Goal: Task Accomplishment & Management: Use online tool/utility

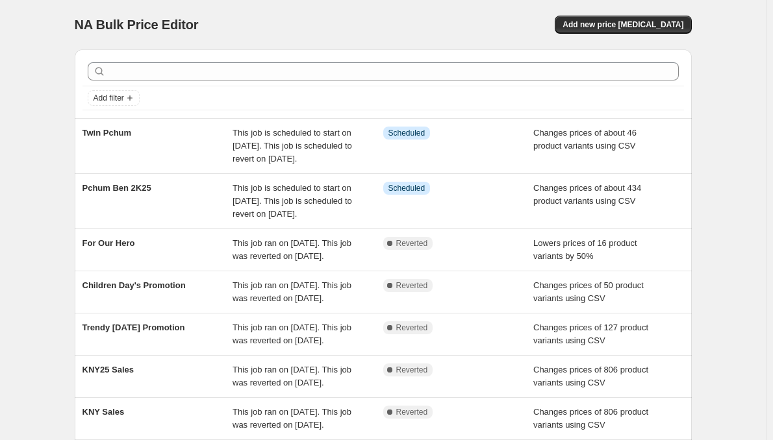
click at [112, 134] on span "Twin Pchum" at bounding box center [106, 133] width 49 height 10
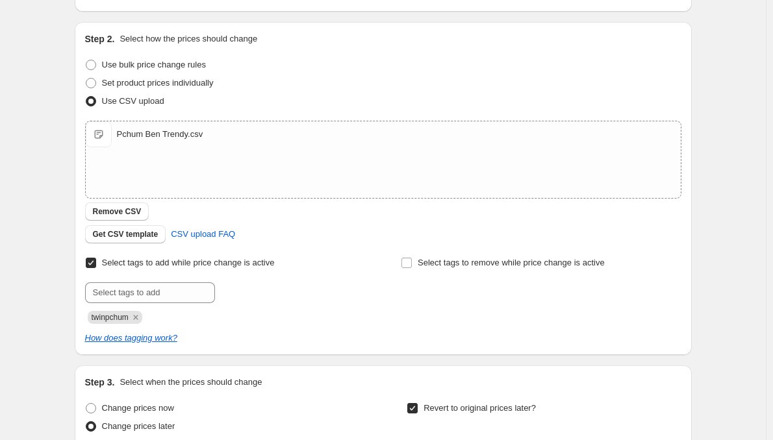
scroll to position [197, 0]
click at [135, 236] on span "Get CSV template" at bounding box center [126, 235] width 66 height 10
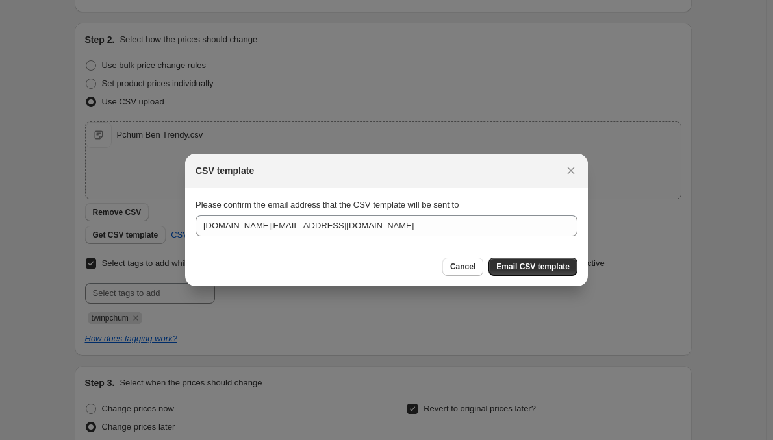
click at [574, 179] on button "Close" at bounding box center [571, 171] width 18 height 18
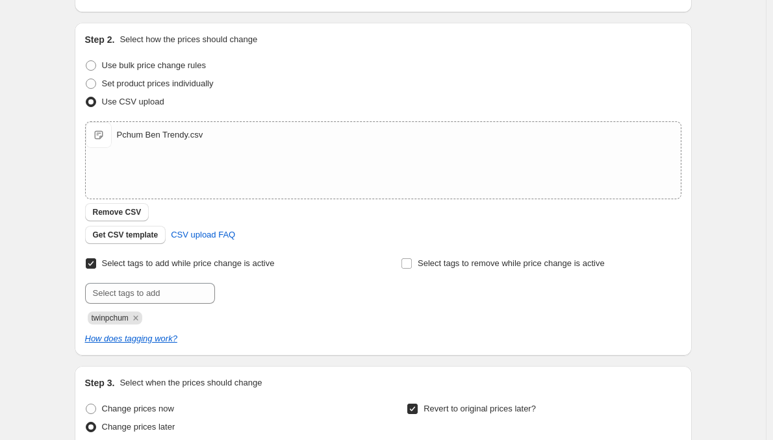
click at [157, 132] on div "Pchum Ben Trendy.csv" at bounding box center [160, 135] width 86 height 13
click at [103, 132] on span "Pchum Ben Trendy.csv" at bounding box center [99, 135] width 26 height 26
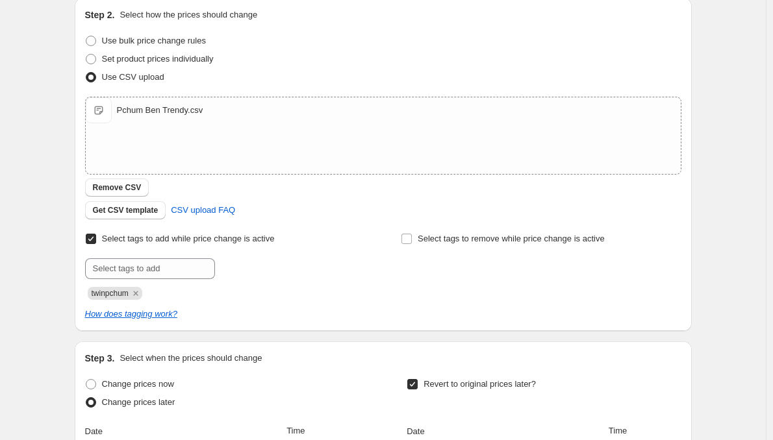
scroll to position [221, 0]
click at [149, 210] on span "Get CSV template" at bounding box center [126, 211] width 66 height 10
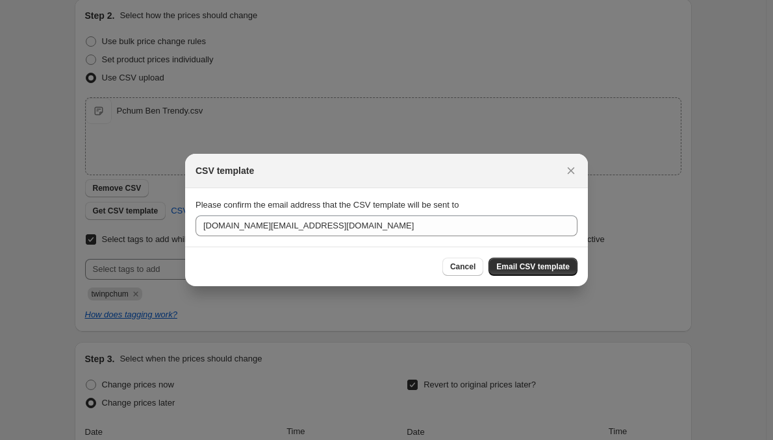
click at [370, 212] on div "Please confirm the email address that the CSV template will be sent to [DOMAIN_…" at bounding box center [386, 218] width 382 height 38
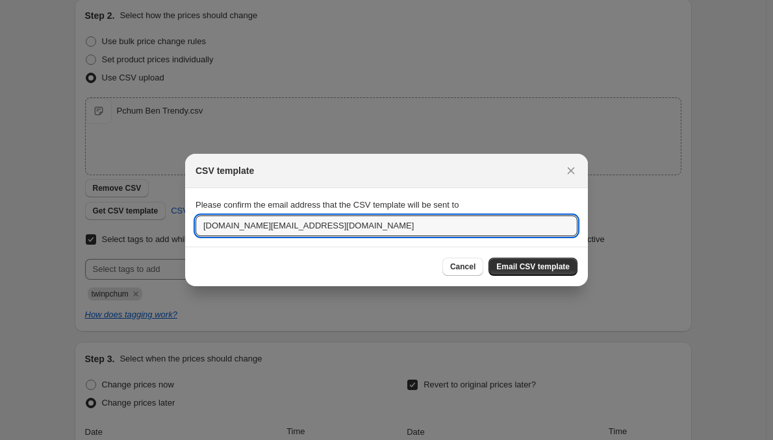
click at [357, 224] on input "[DOMAIN_NAME][EMAIL_ADDRESS][DOMAIN_NAME]" at bounding box center [386, 226] width 382 height 21
type input "[EMAIL_ADDRESS][DOMAIN_NAME]"
click at [522, 266] on span "Email CSV template" at bounding box center [532, 267] width 73 height 10
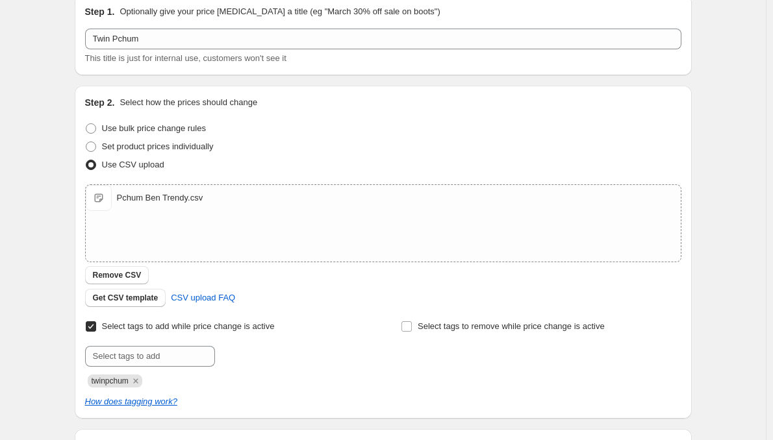
scroll to position [0, 0]
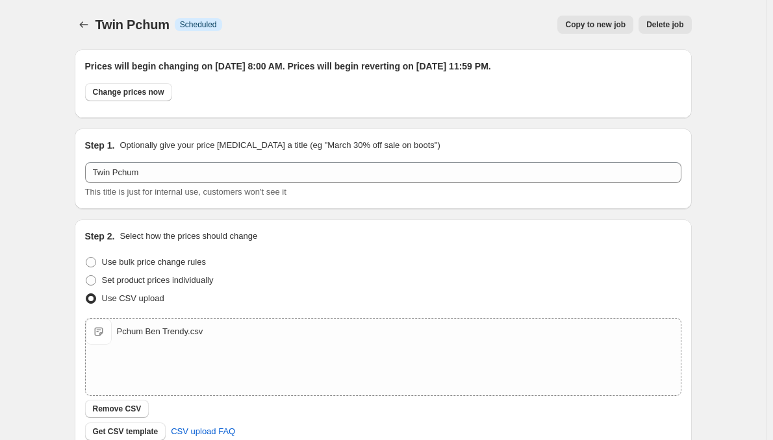
click at [340, 268] on div "Use bulk price change rules" at bounding box center [383, 262] width 596 height 18
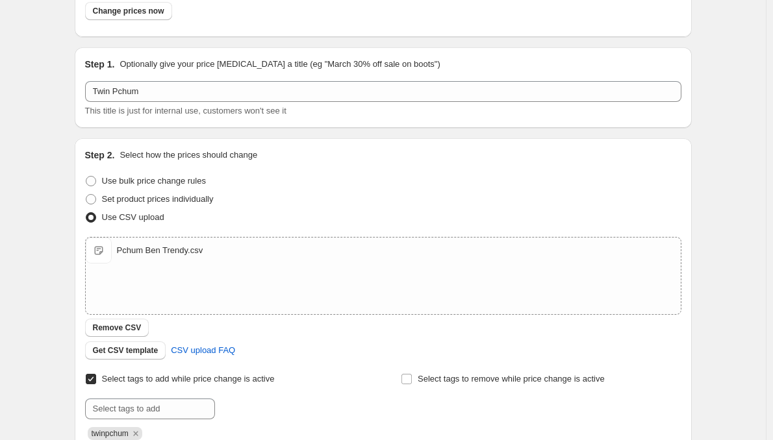
scroll to position [86, 0]
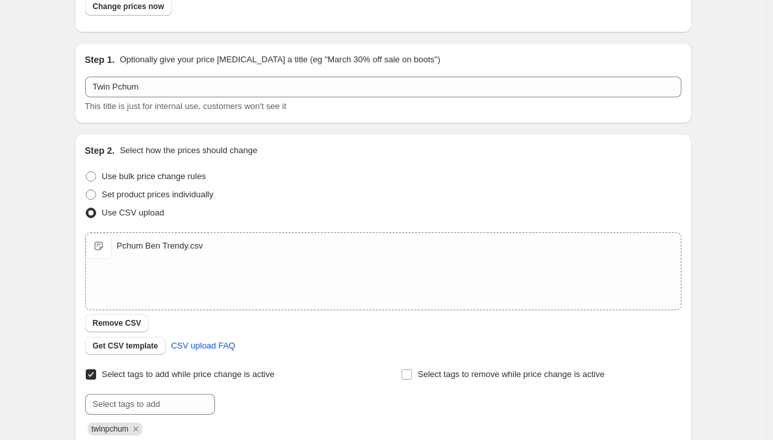
click at [303, 344] on div "Get CSV template CSV upload FAQ" at bounding box center [383, 346] width 596 height 18
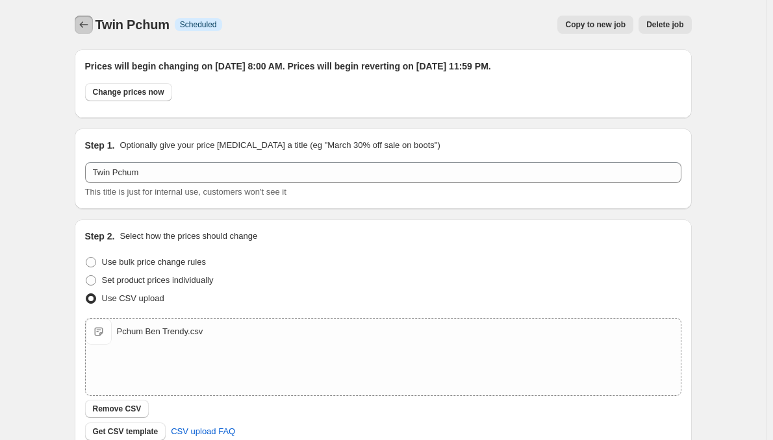
click at [80, 22] on icon "Price change jobs" at bounding box center [83, 24] width 13 height 13
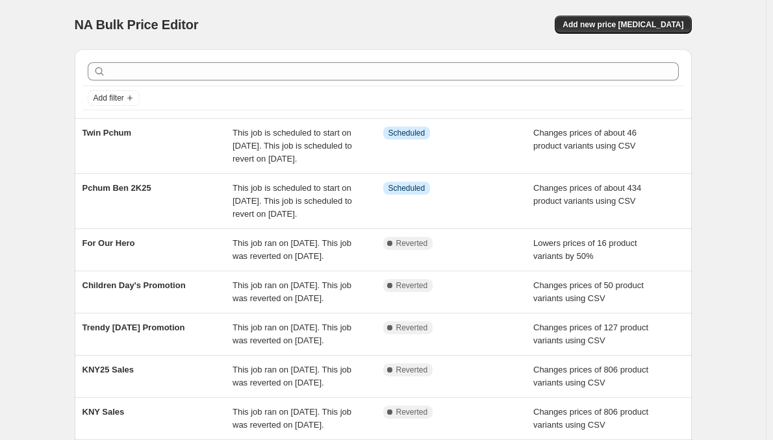
click at [575, 145] on span "Changes prices of about 46 product variants using CSV" at bounding box center [584, 139] width 103 height 23
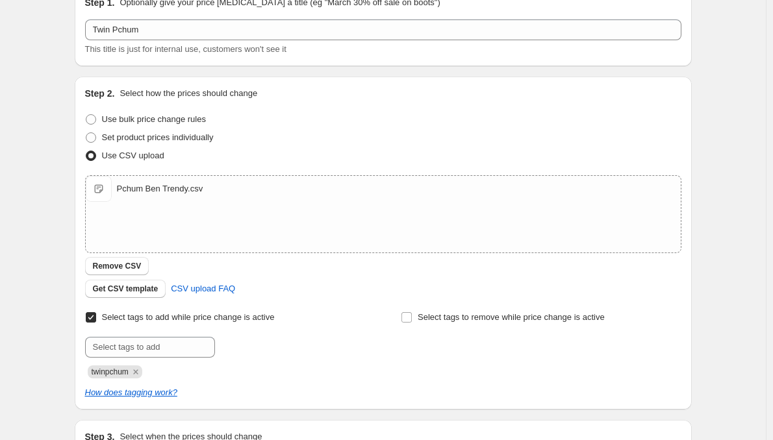
scroll to position [187, 0]
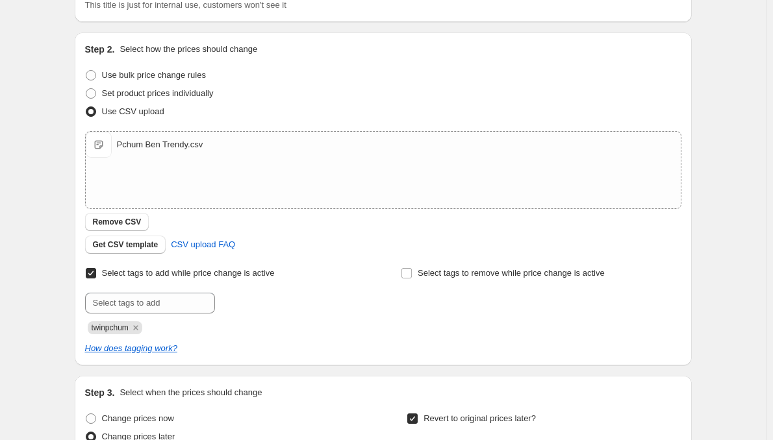
click at [101, 149] on span "Pchum Ben Trendy.csv" at bounding box center [99, 145] width 26 height 26
type input "C:\fakepath\Twin Pchum.csv"
click at [107, 145] on span "Pchum Ben Trendy.csv" at bounding box center [99, 145] width 26 height 26
type input "C:\fakepath\Twin Pchum.csv"
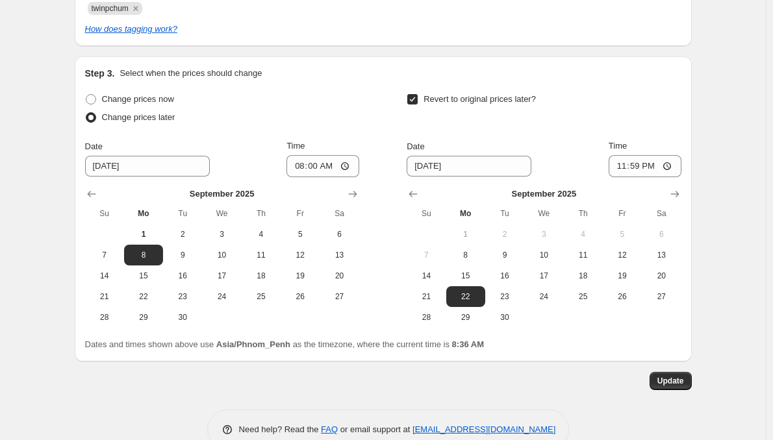
scroll to position [536, 0]
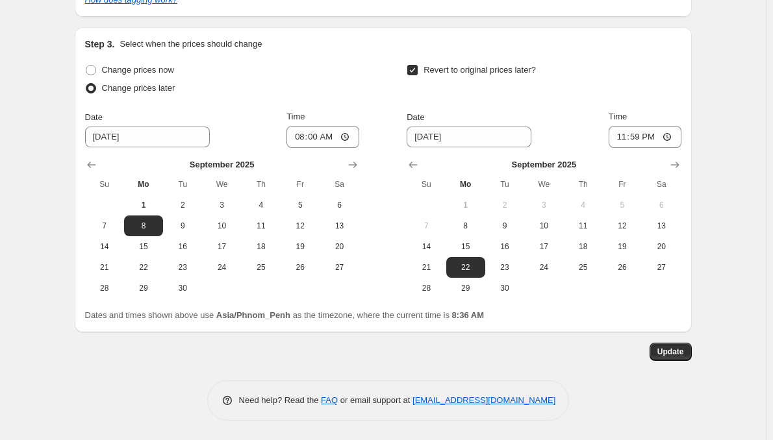
click at [687, 356] on button "Update" at bounding box center [670, 352] width 42 height 18
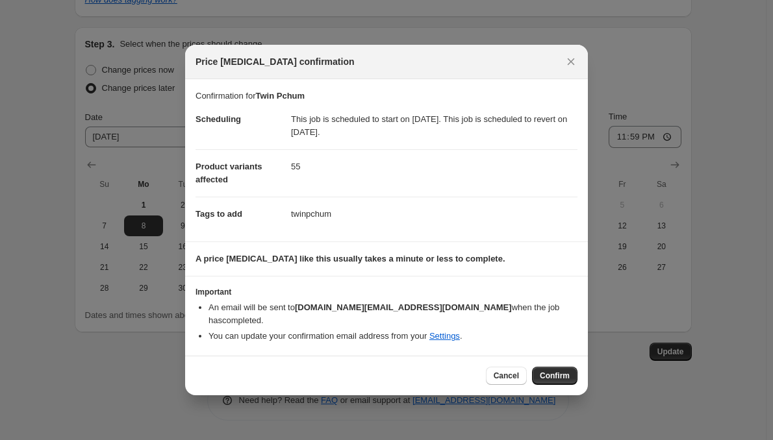
click at [555, 373] on span "Confirm" at bounding box center [555, 376] width 30 height 10
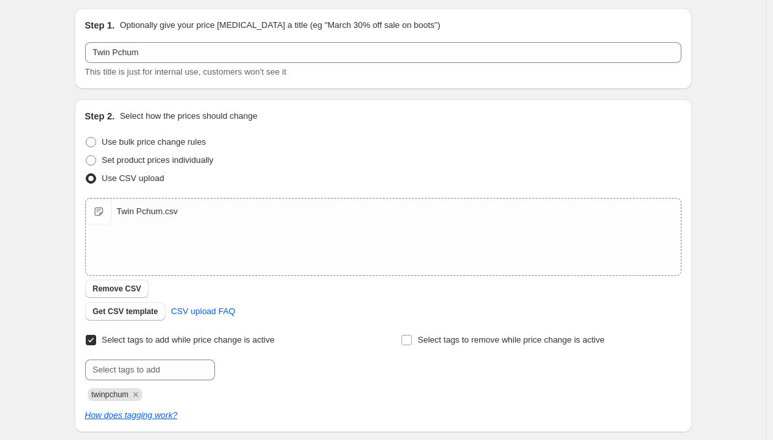
scroll to position [0, 0]
